Goal: Task Accomplishment & Management: Manage account settings

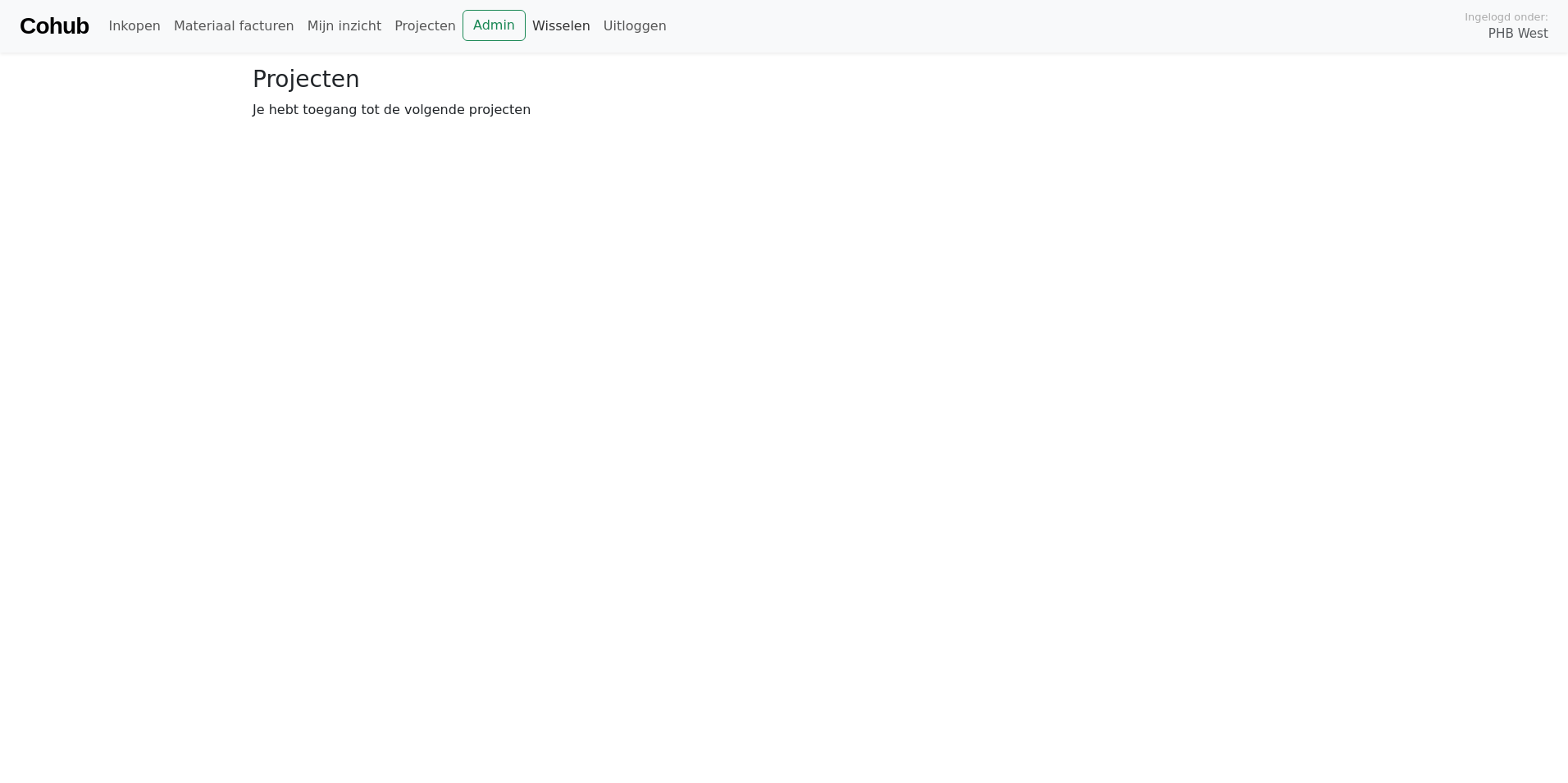
click at [526, 24] on link "Wisselen" at bounding box center [562, 25] width 71 height 33
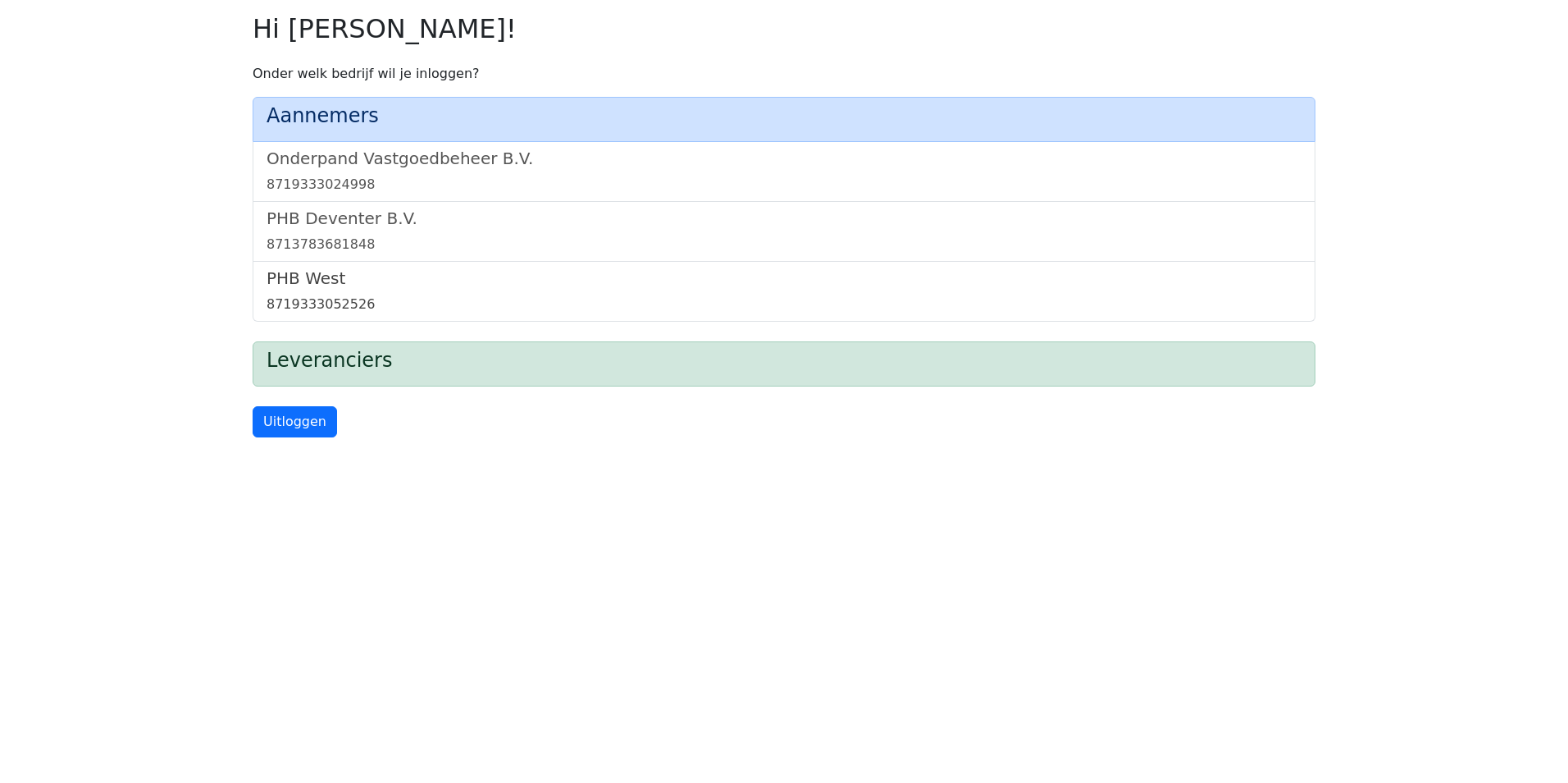
drag, startPoint x: 399, startPoint y: 299, endPoint x: 374, endPoint y: 300, distance: 25.0
click at [398, 299] on div "8719333052526" at bounding box center [784, 304] width 1035 height 20
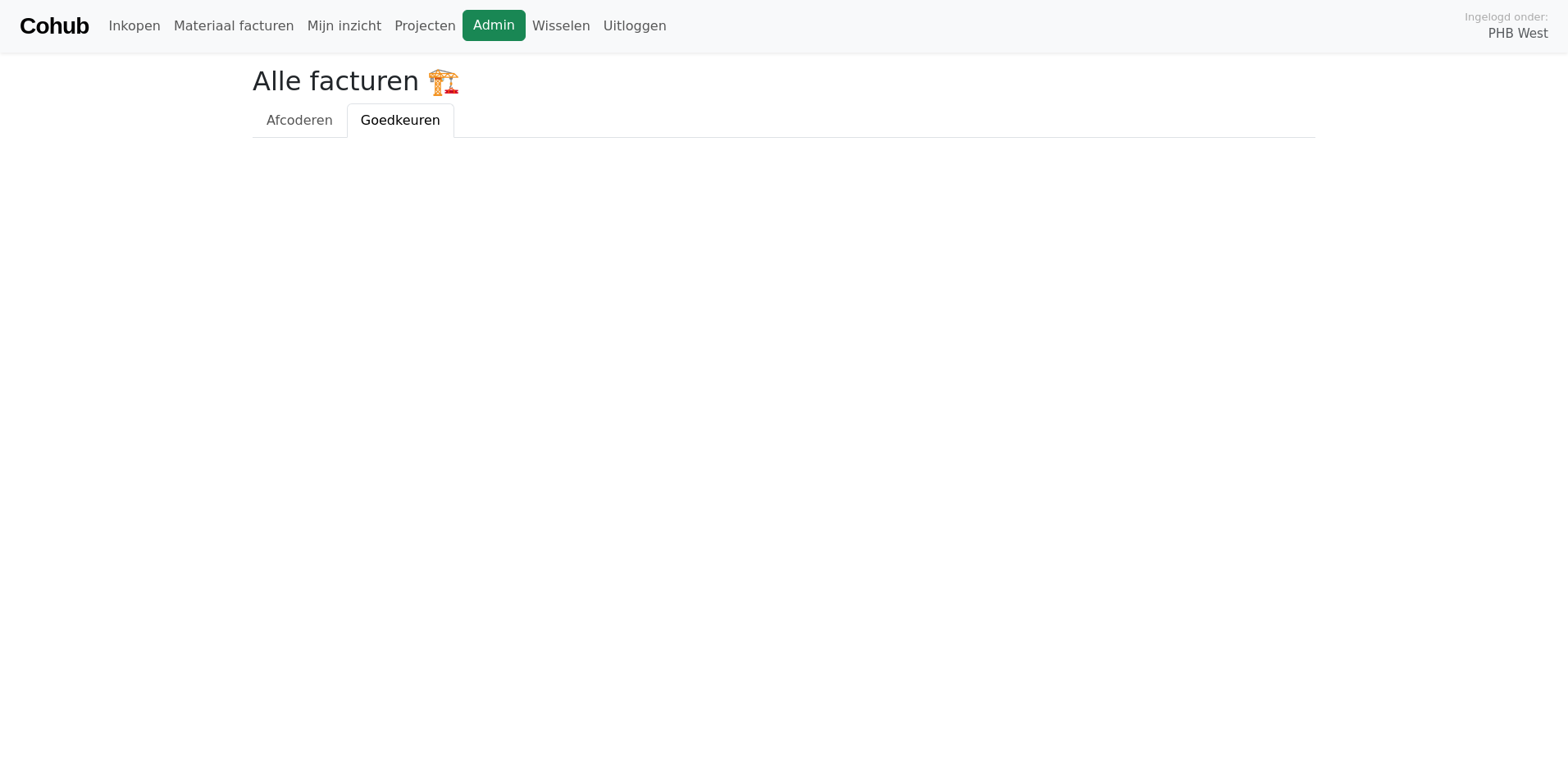
click at [462, 23] on link "Admin" at bounding box center [493, 24] width 63 height 31
click at [70, 15] on link "Cohub" at bounding box center [54, 26] width 69 height 39
click at [478, 29] on link "Admin" at bounding box center [493, 24] width 63 height 31
click at [526, 29] on link "Wisselen" at bounding box center [562, 25] width 71 height 33
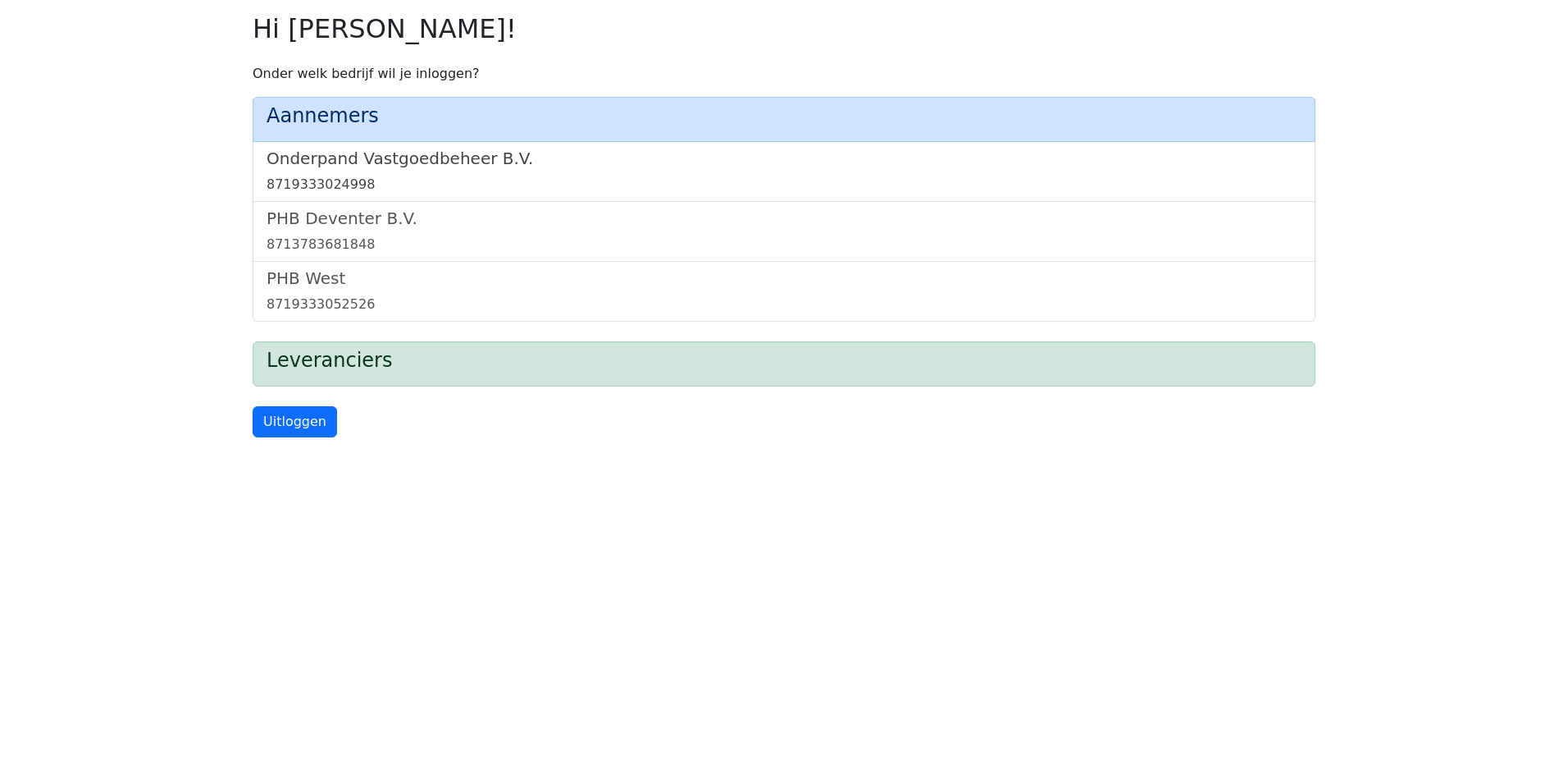
click at [451, 171] on link "Onderpand Vastgoedbeheer B.V. 8719333024998" at bounding box center [784, 171] width 1035 height 46
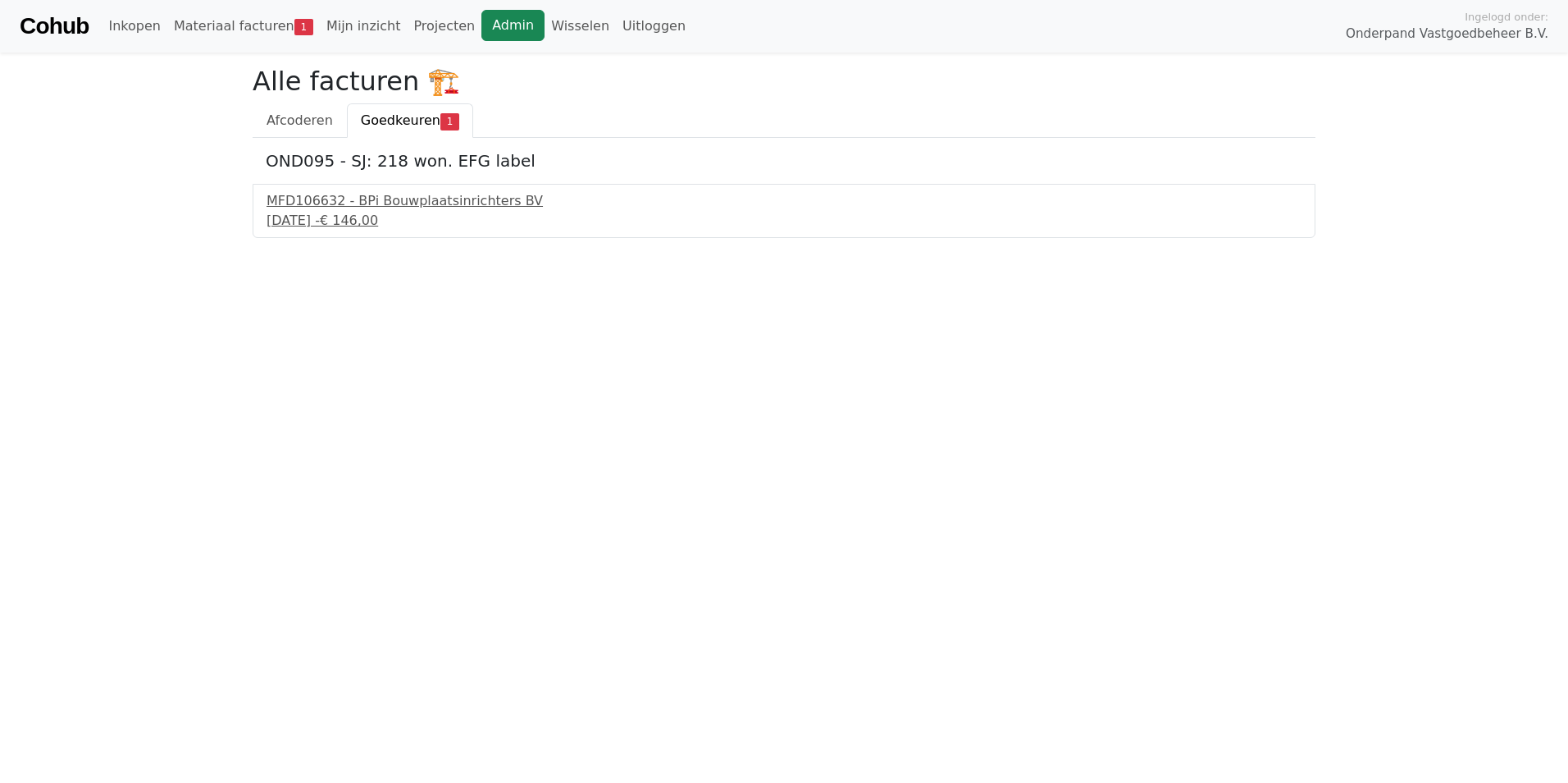
click at [495, 19] on link "Admin" at bounding box center [512, 24] width 63 height 31
